Goal: Check status: Check status

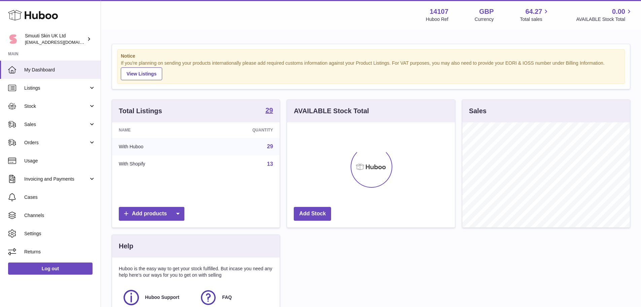
scroll to position [105, 168]
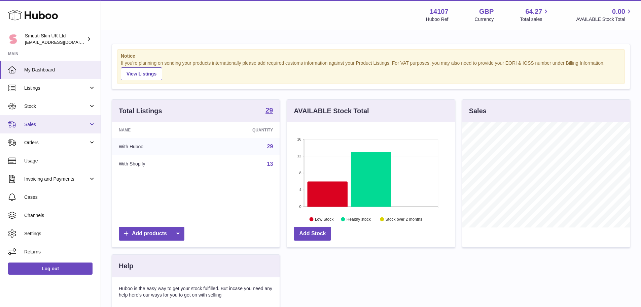
click at [67, 119] on link "Sales" at bounding box center [50, 124] width 101 height 18
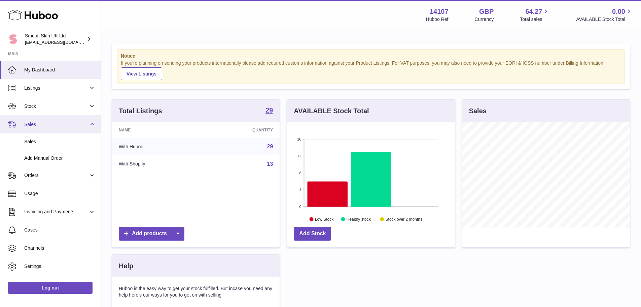
scroll to position [336349, 336286]
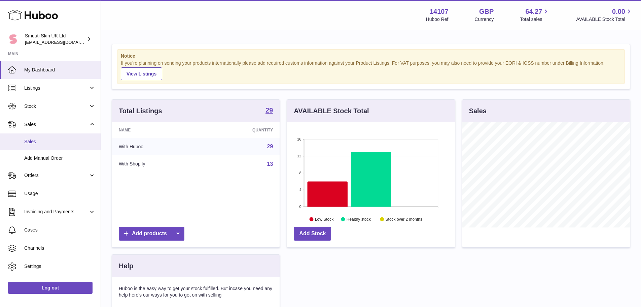
click at [55, 144] on span "Sales" at bounding box center [59, 141] width 71 height 6
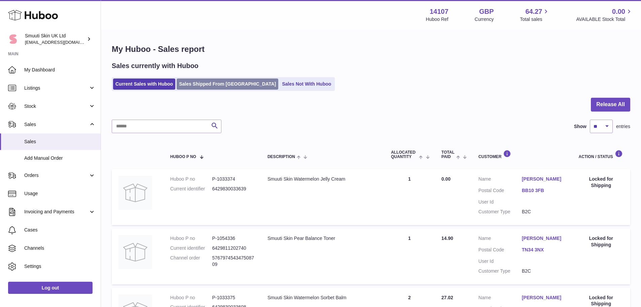
click at [197, 81] on link "Sales Shipped From [GEOGRAPHIC_DATA]" at bounding box center [228, 83] width 102 height 11
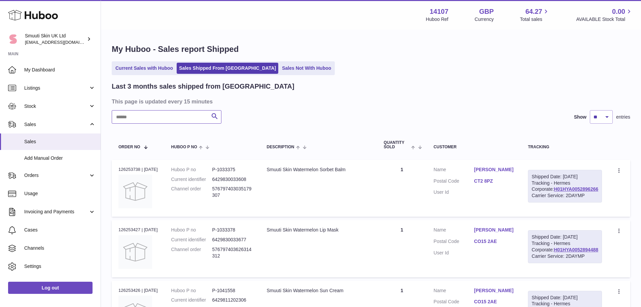
click at [183, 119] on input "text" at bounding box center [167, 116] width 110 height 13
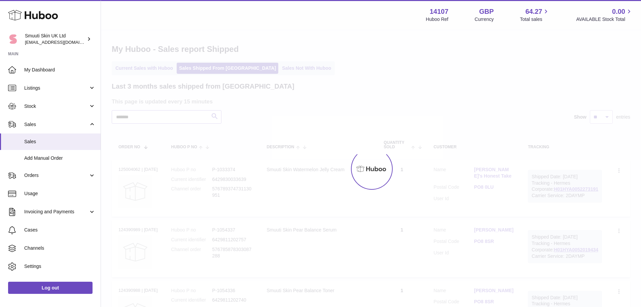
type input "*******"
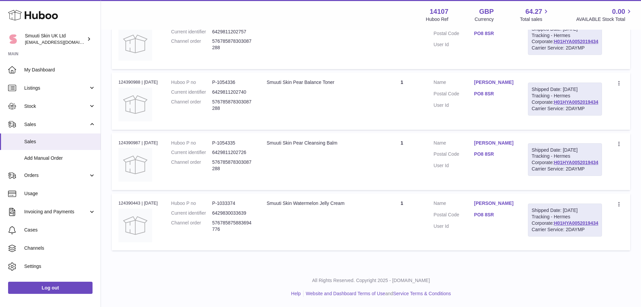
scroll to position [208, 0]
